Goal: Transaction & Acquisition: Purchase product/service

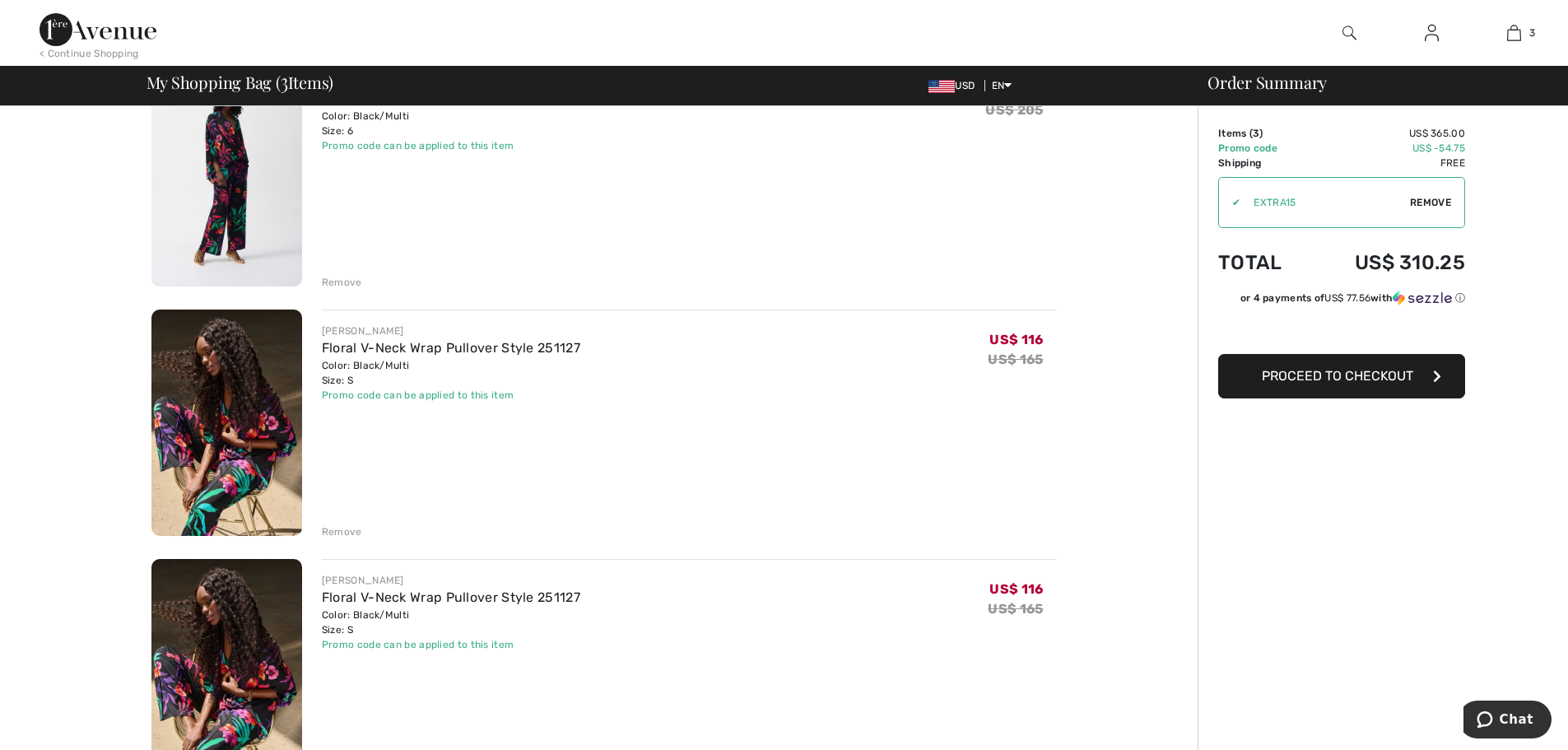
scroll to position [247, 0]
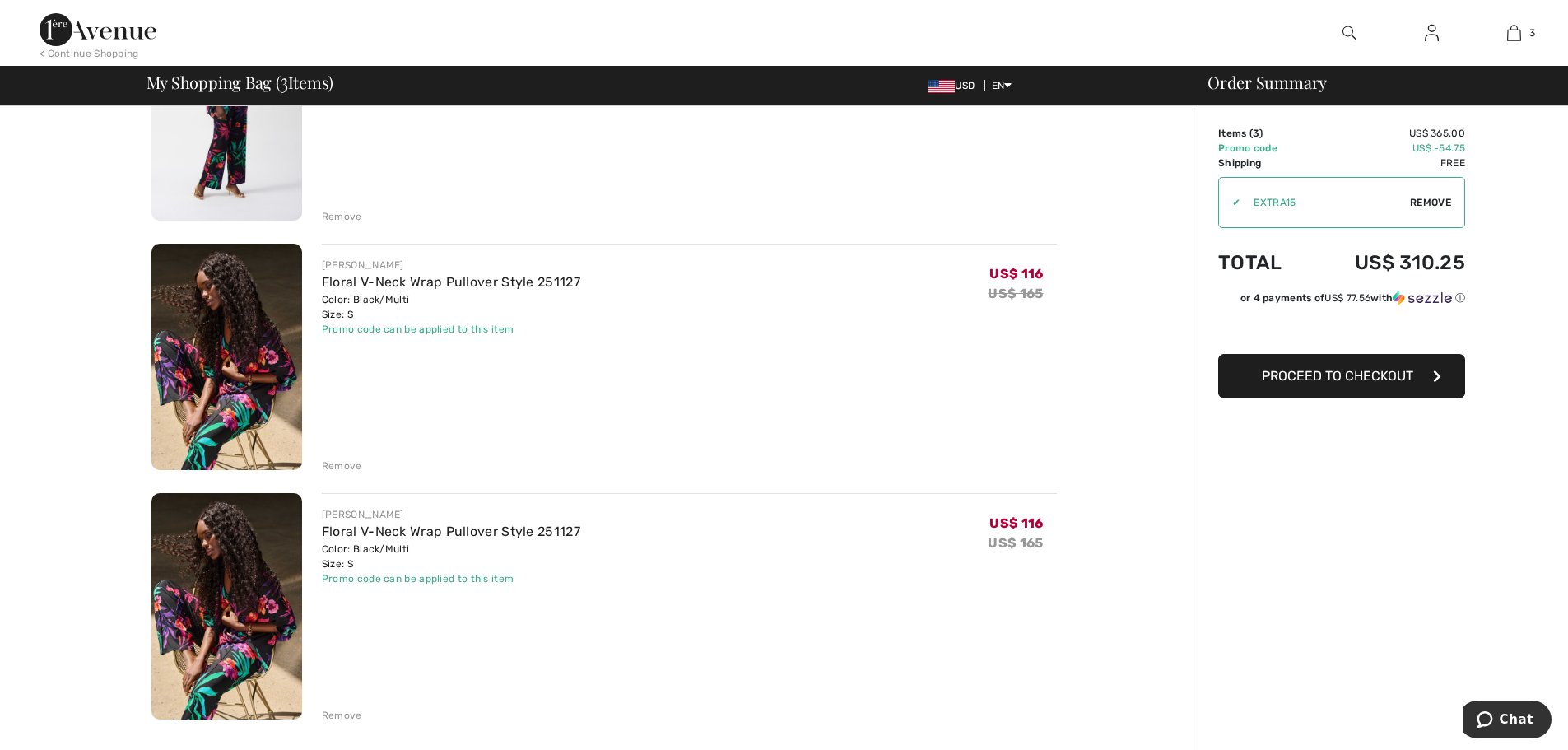
click at [351, 716] on div "Remove" at bounding box center [342, 716] width 40 height 15
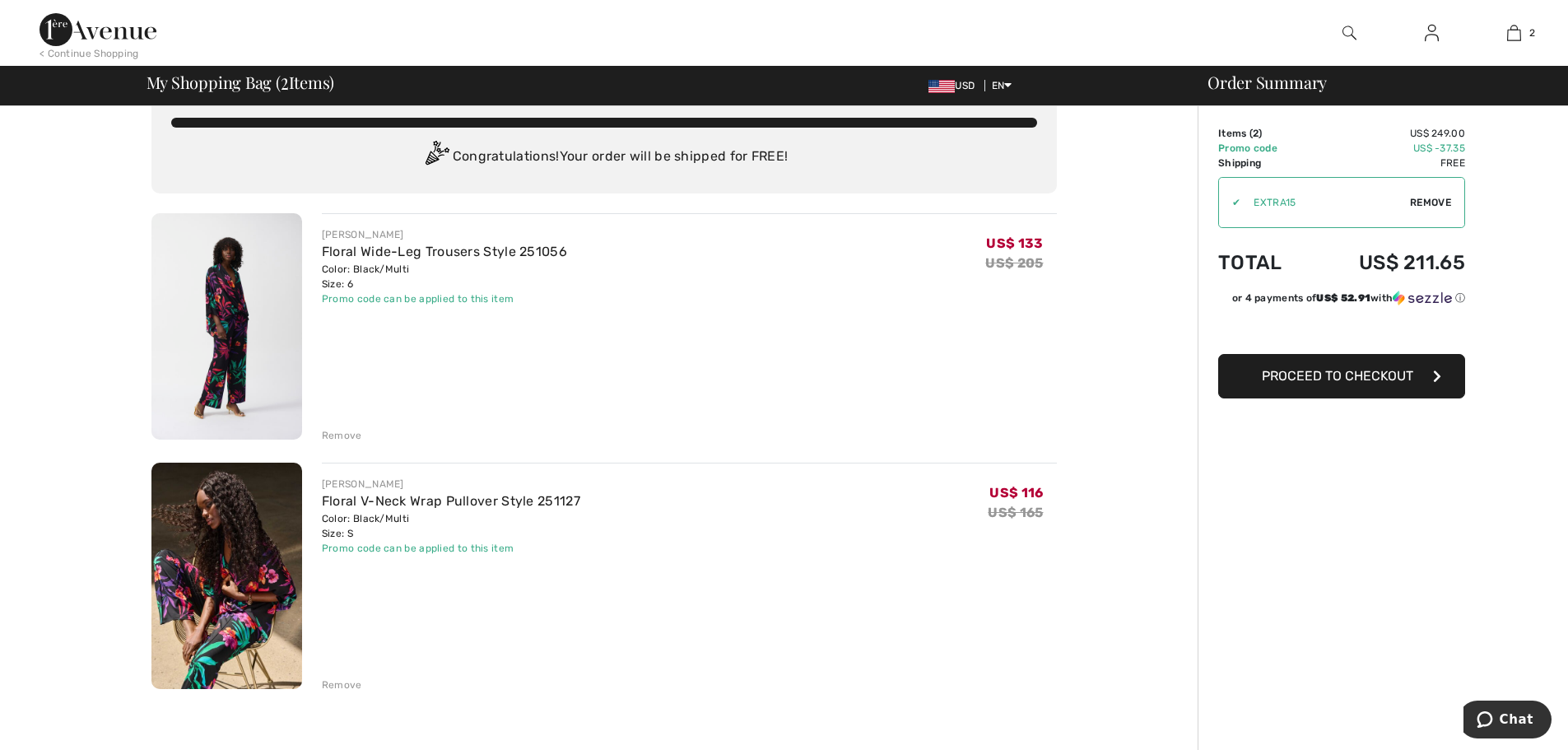
scroll to position [0, 0]
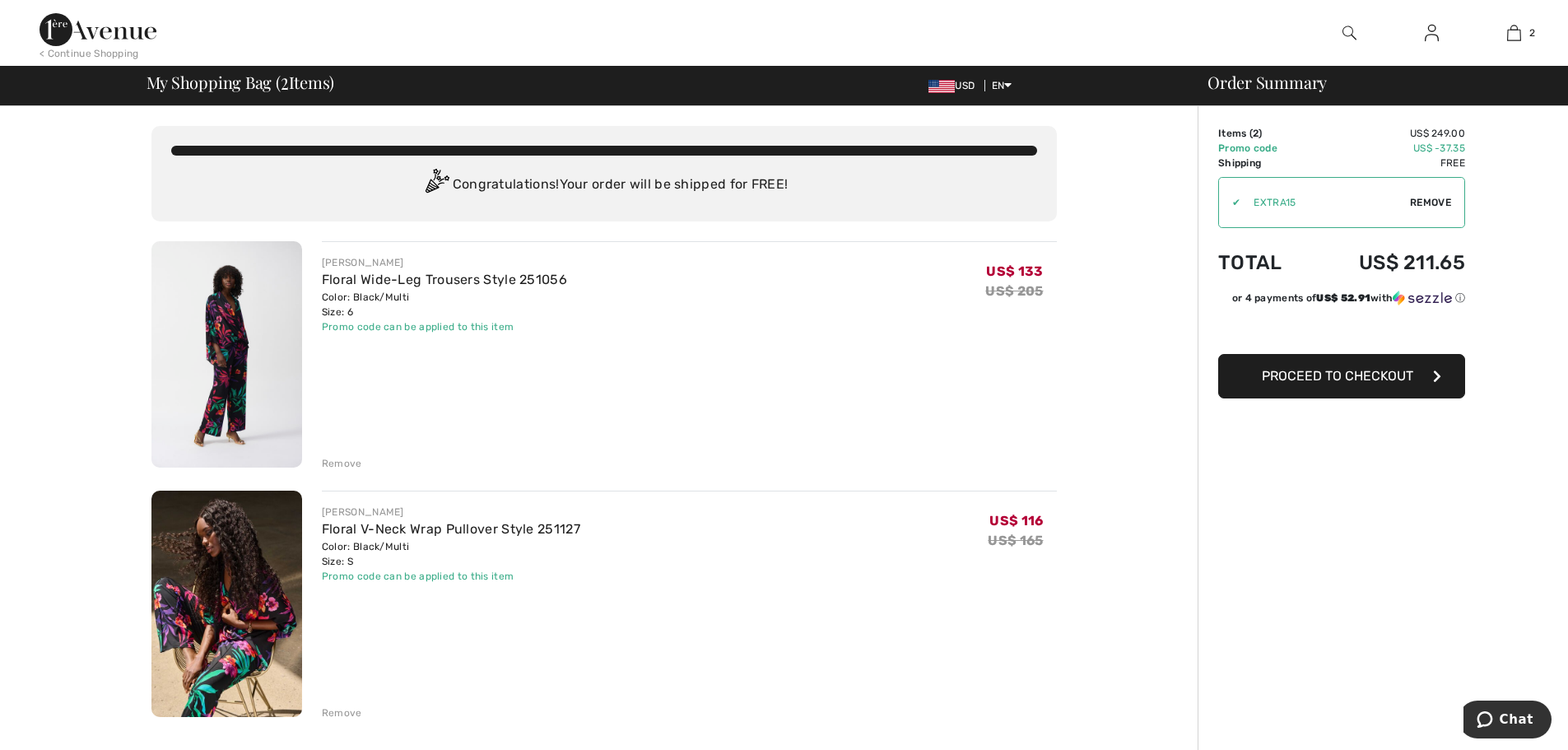
click at [284, 587] on img at bounding box center [227, 604] width 151 height 226
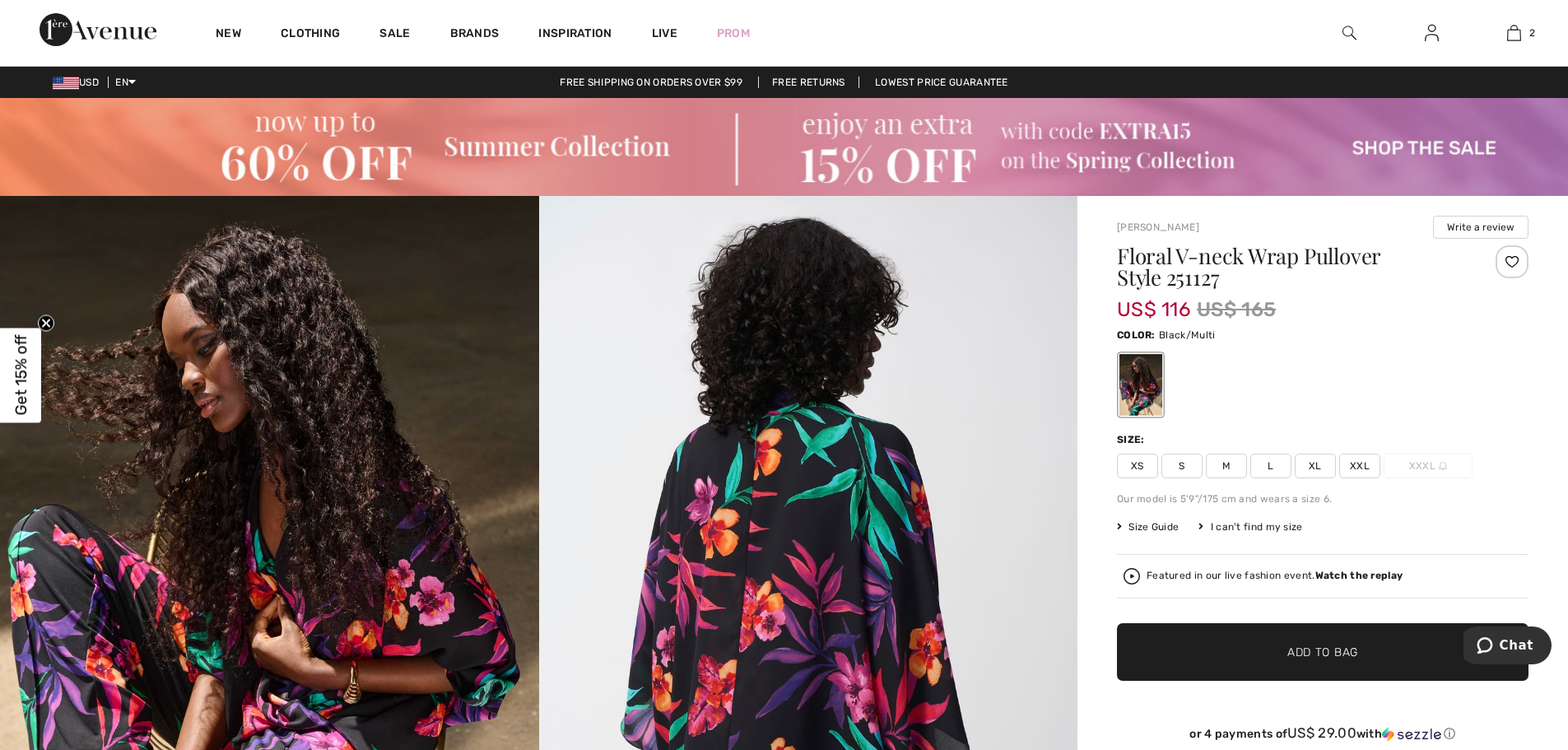
click at [1142, 524] on span "Size Guide" at bounding box center [1148, 527] width 61 height 15
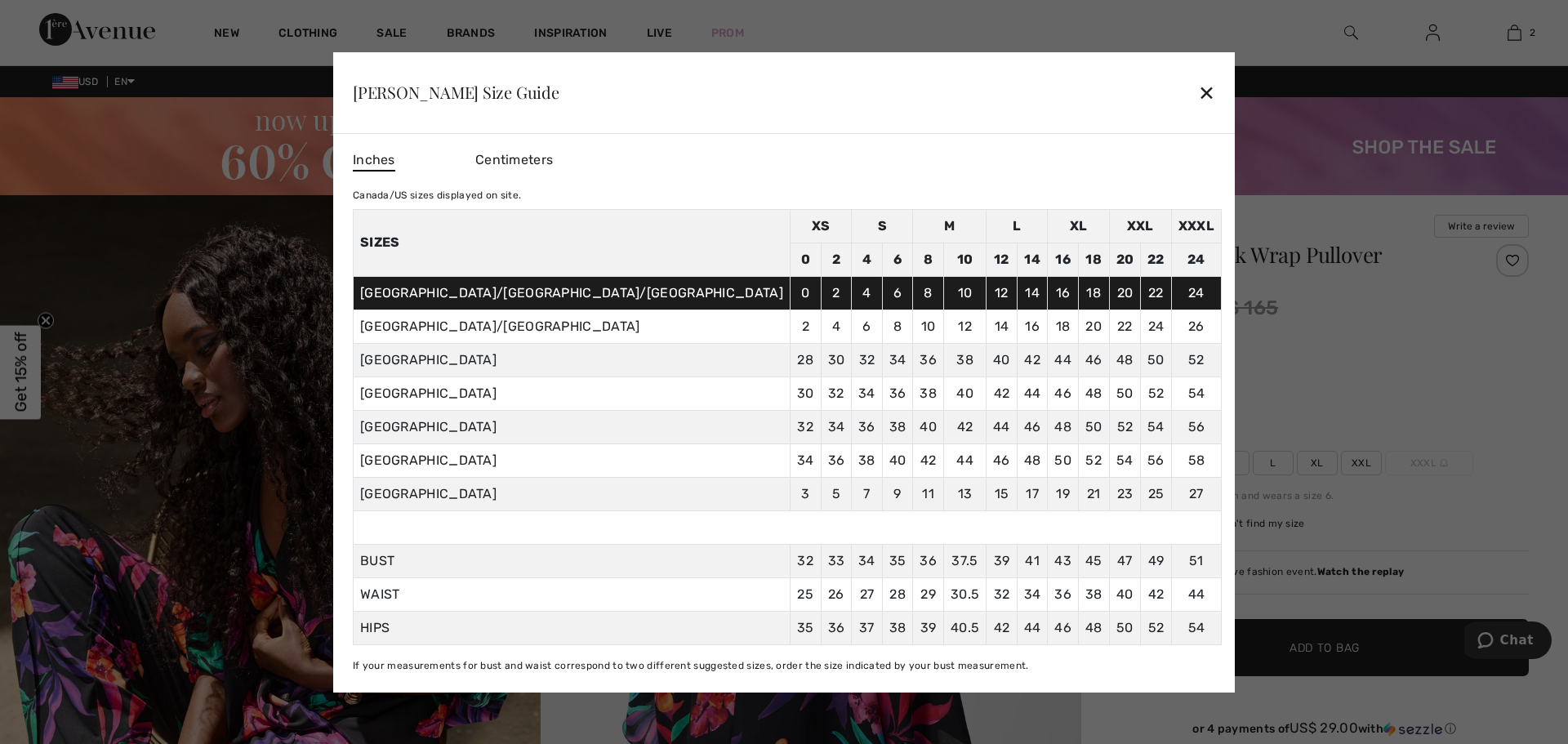
click at [1198, 85] on div "✕" at bounding box center [1207, 91] width 18 height 34
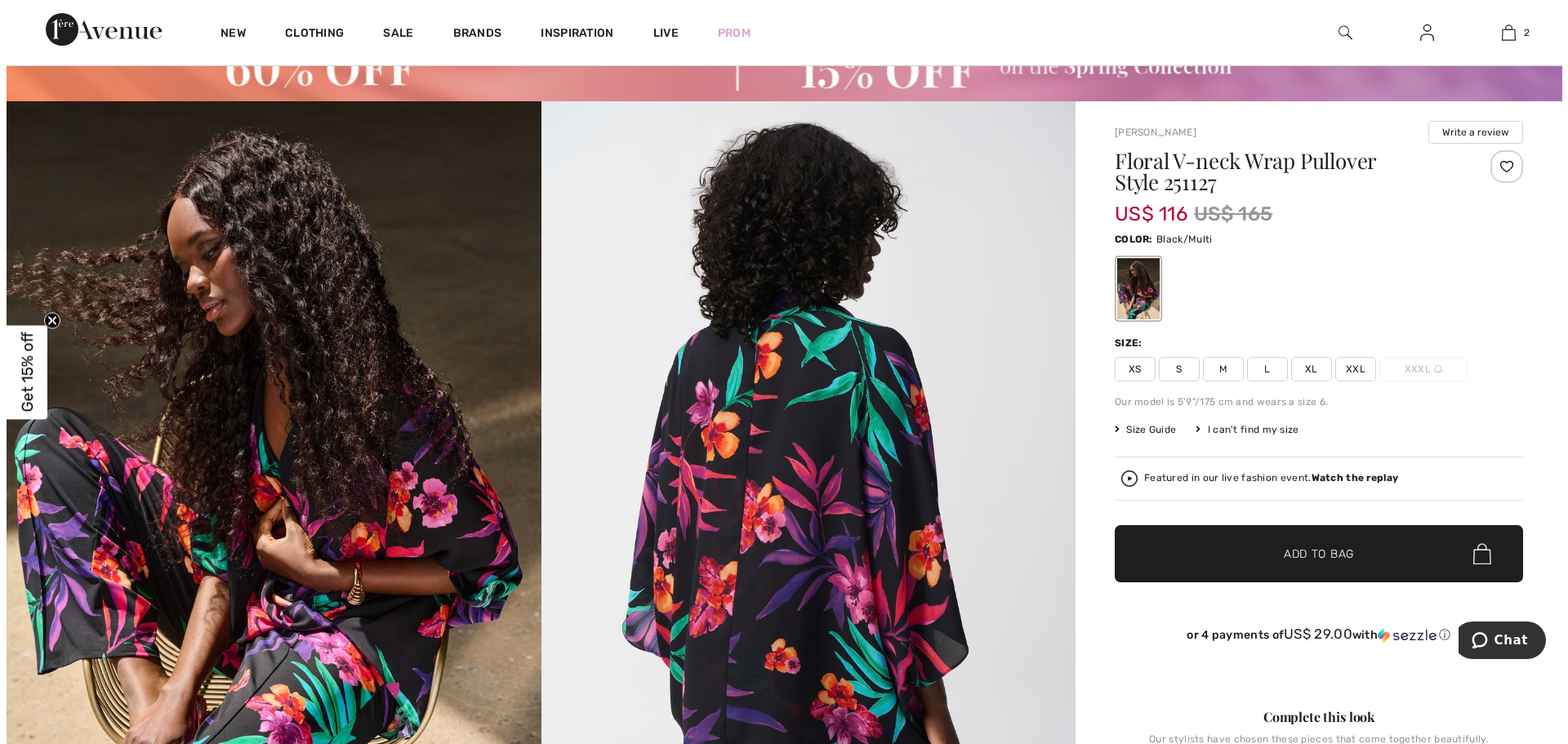
scroll to position [81, 0]
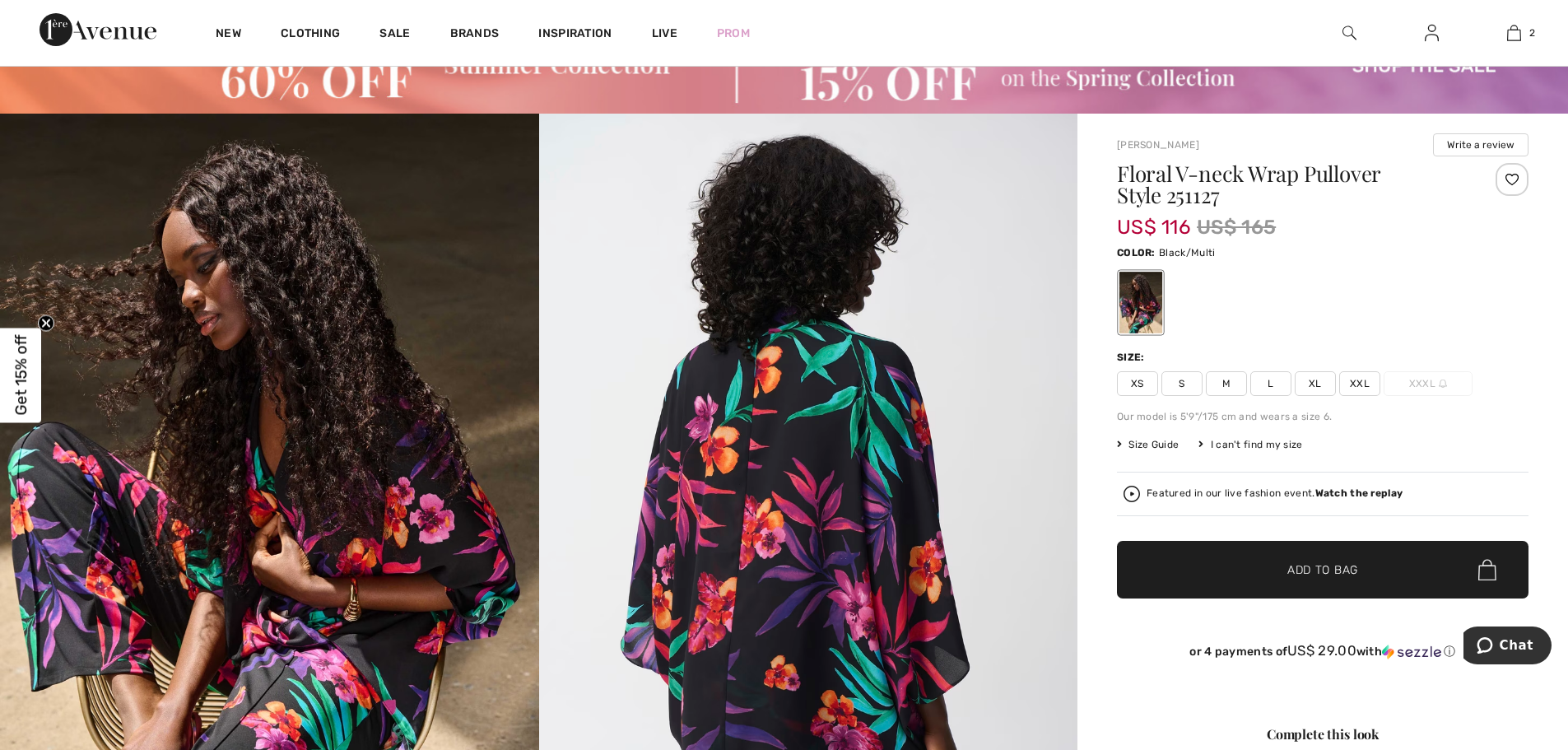
click at [866, 448] on img at bounding box center [808, 517] width 539 height 808
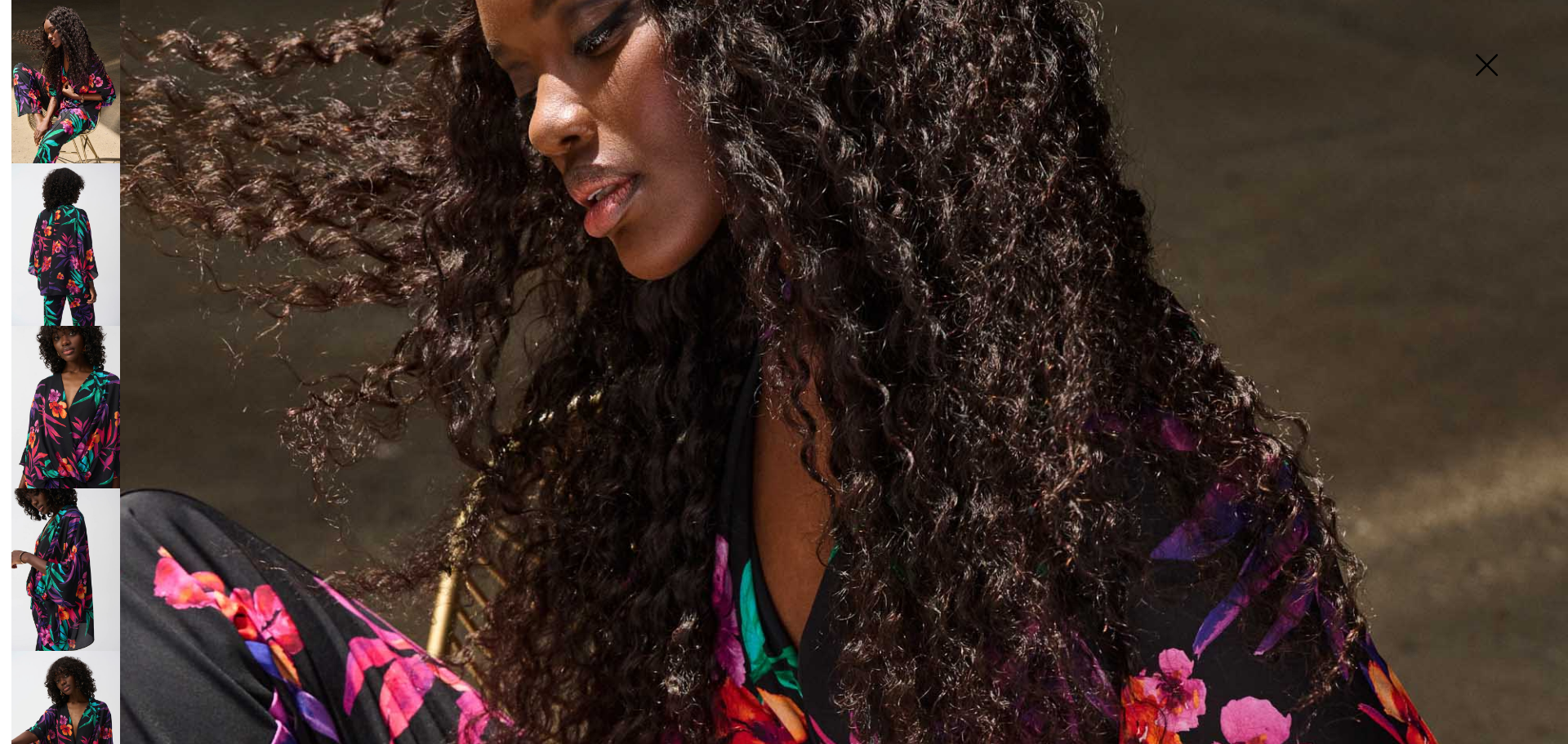
scroll to position [653, 0]
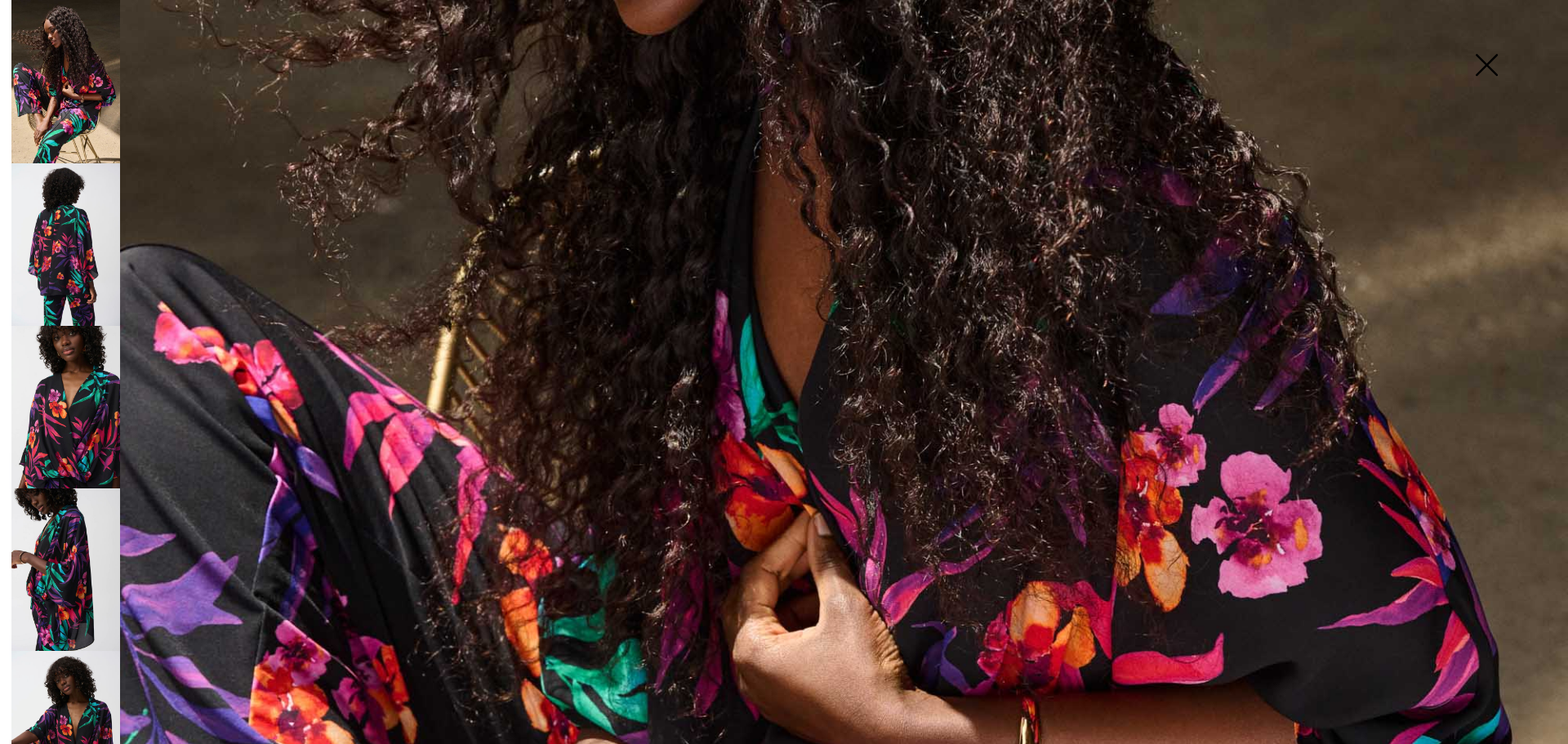
click at [51, 543] on img at bounding box center [66, 570] width 109 height 163
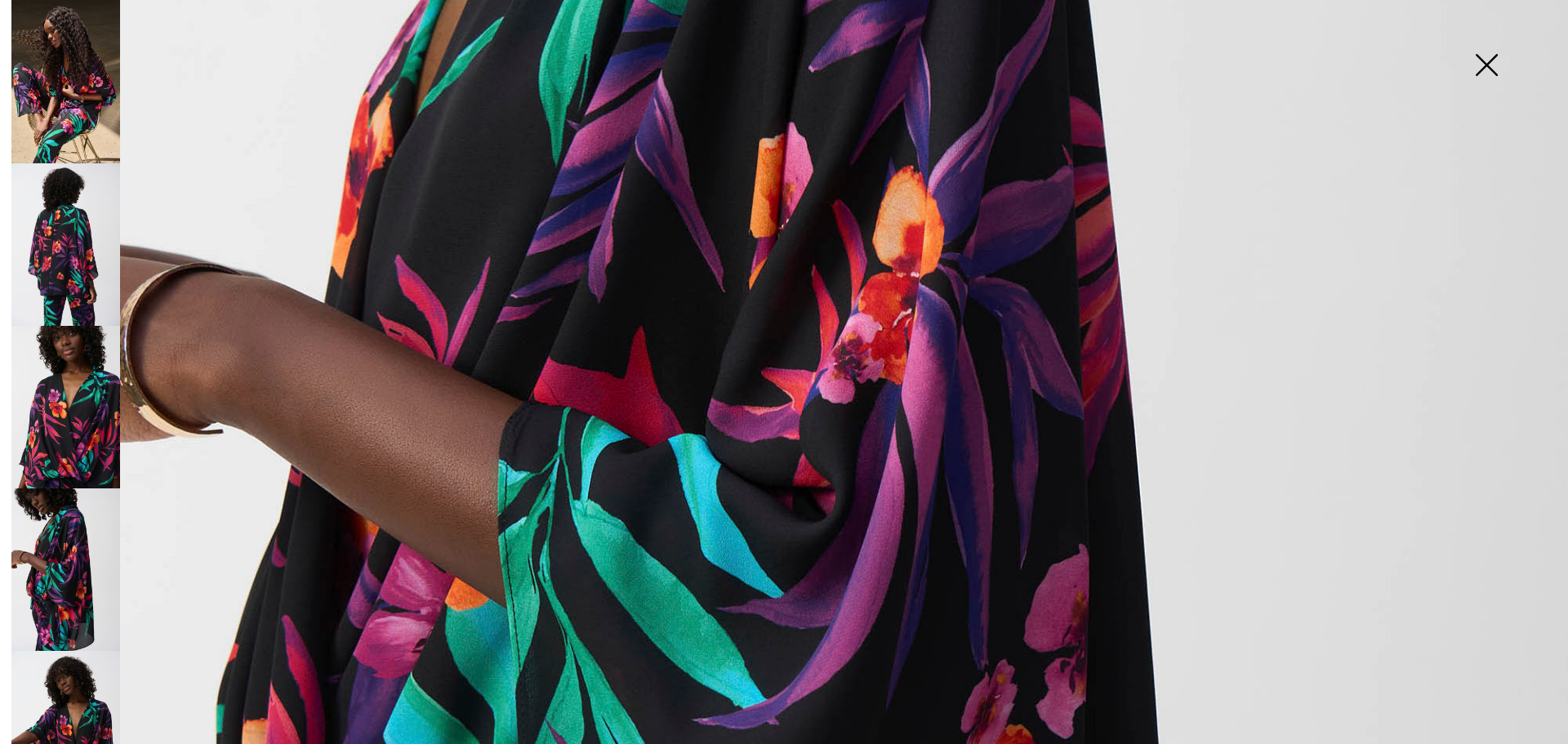
click at [88, 447] on img at bounding box center [66, 408] width 109 height 163
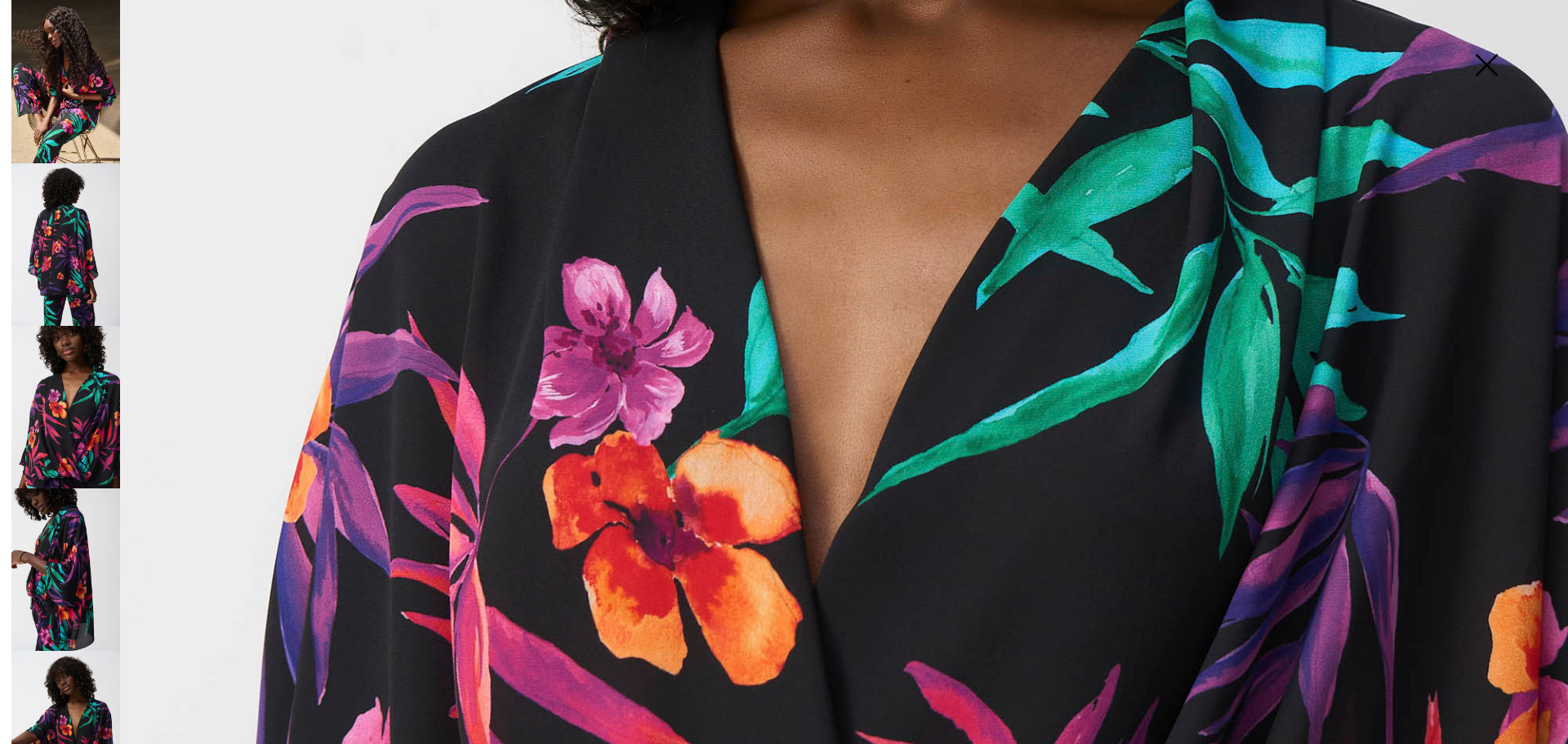
click at [60, 231] on img at bounding box center [66, 245] width 109 height 163
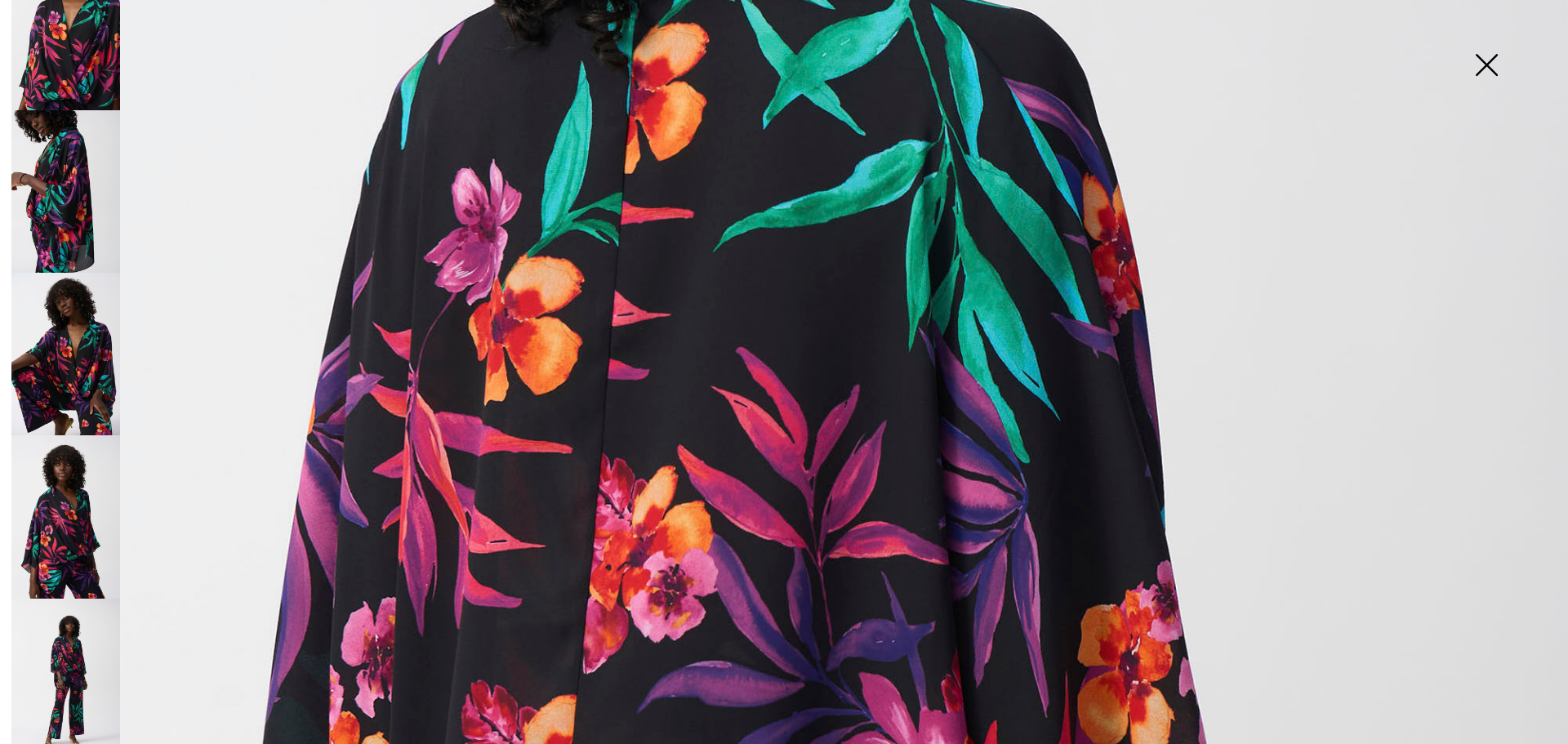
scroll to position [409, 0]
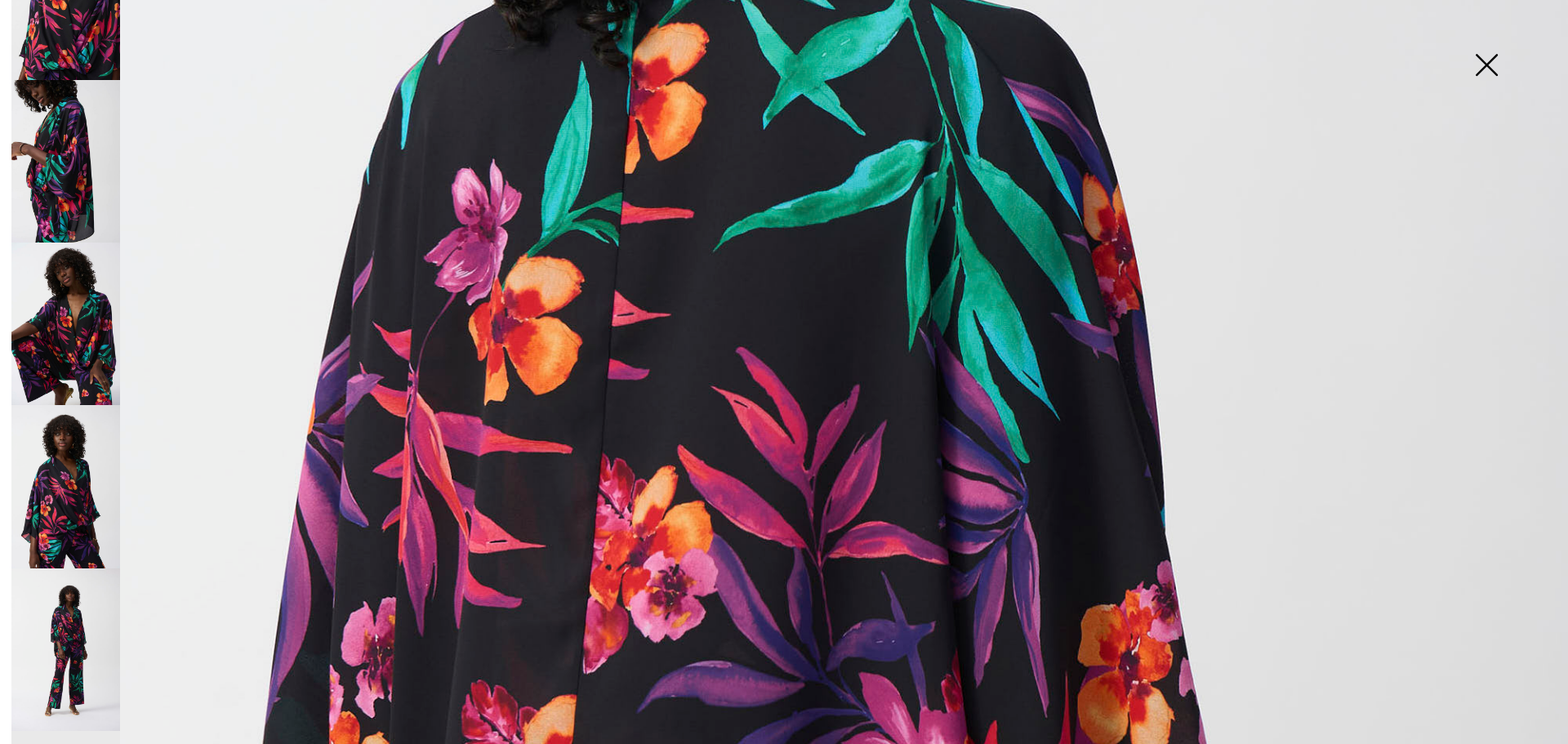
click at [83, 467] on img at bounding box center [66, 487] width 109 height 163
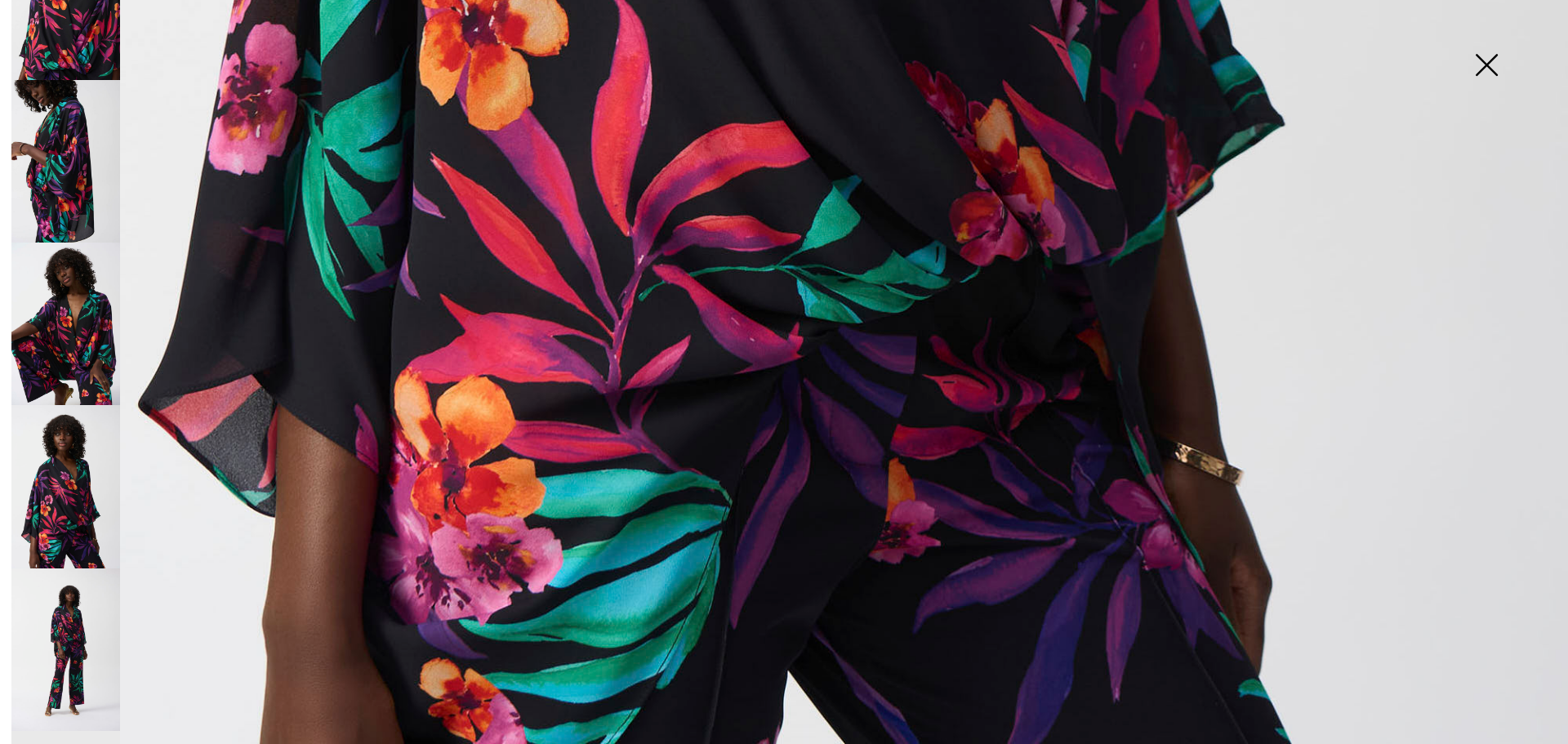
scroll to position [1553, 0]
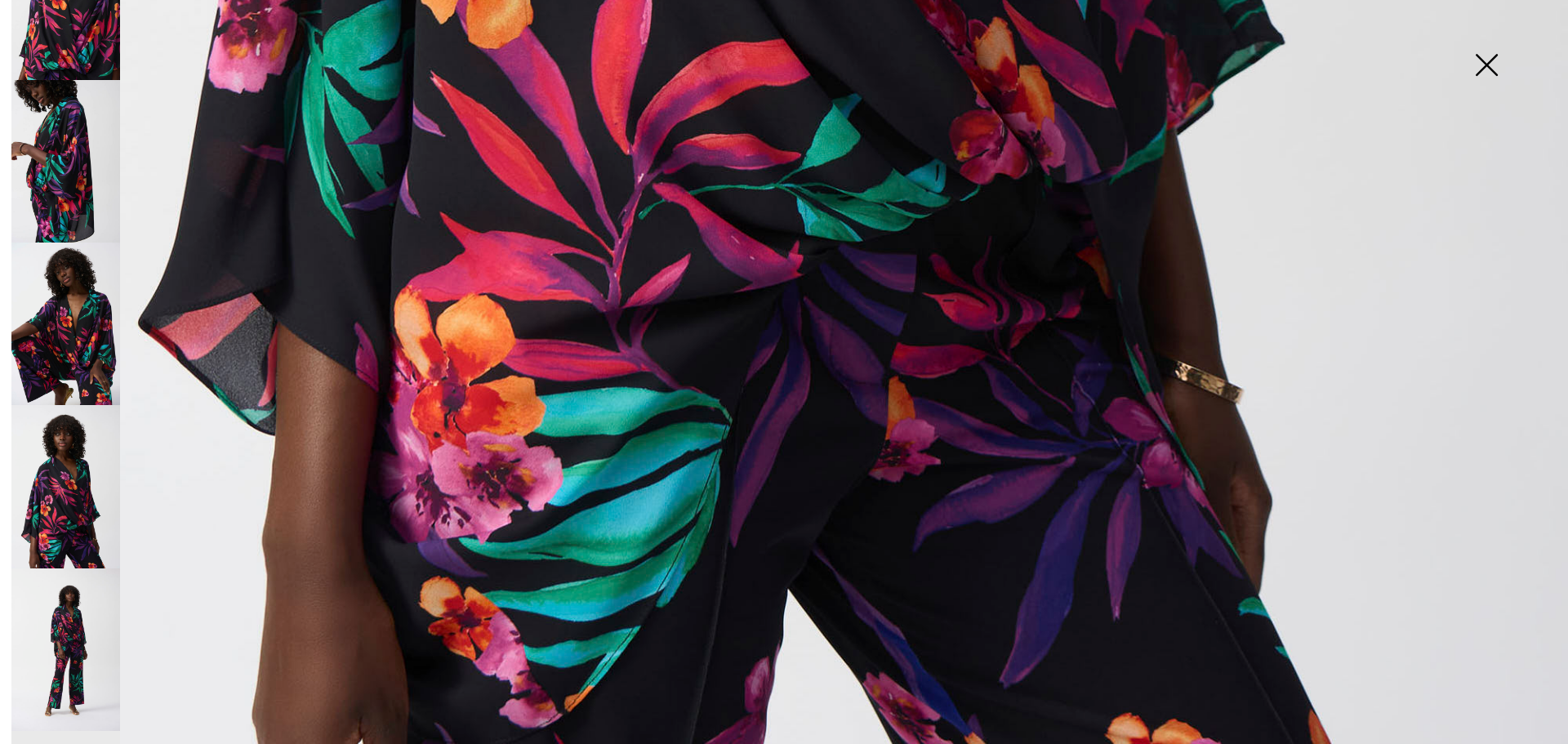
click at [68, 600] on img at bounding box center [66, 650] width 109 height 163
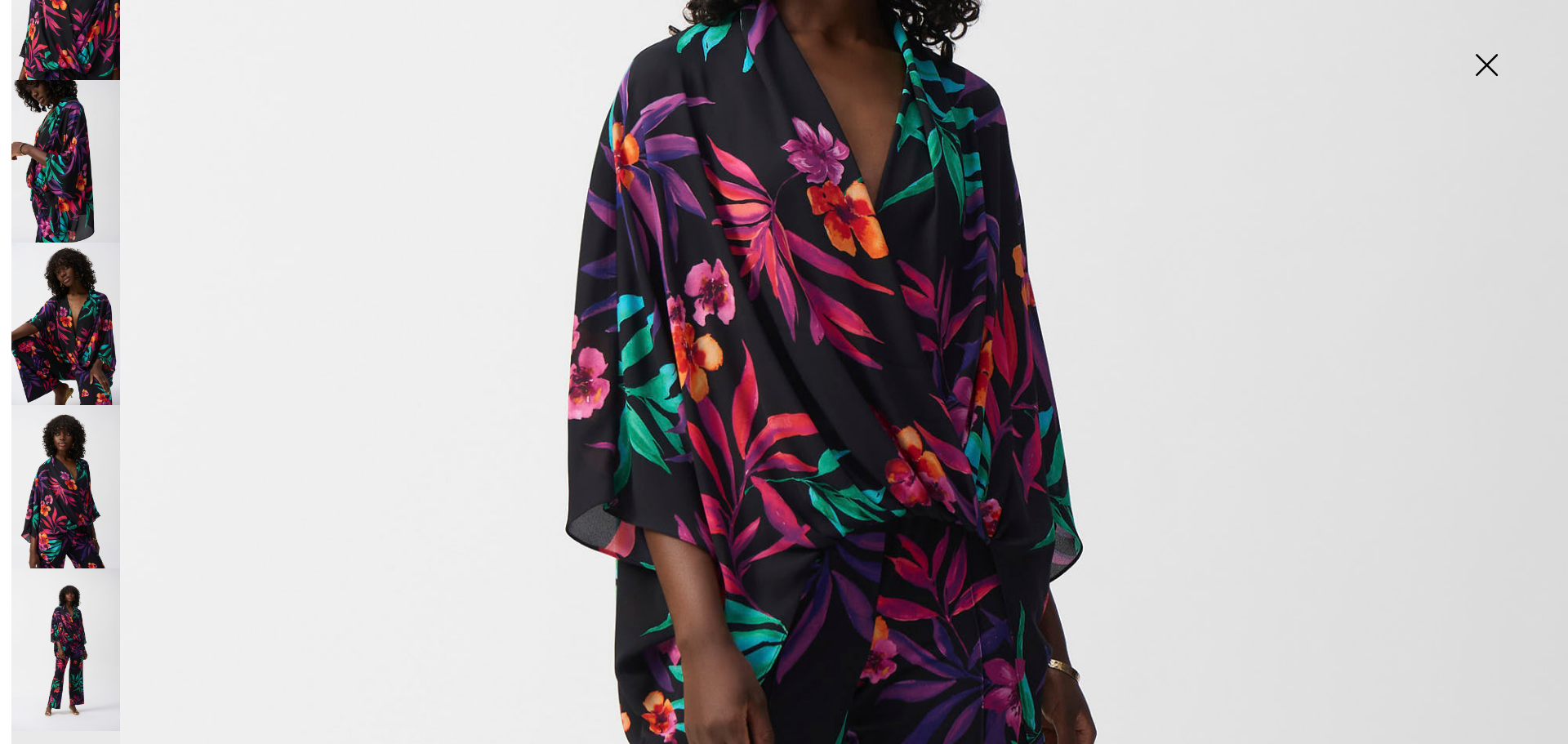
scroll to position [327, 0]
